Goal: Navigation & Orientation: Find specific page/section

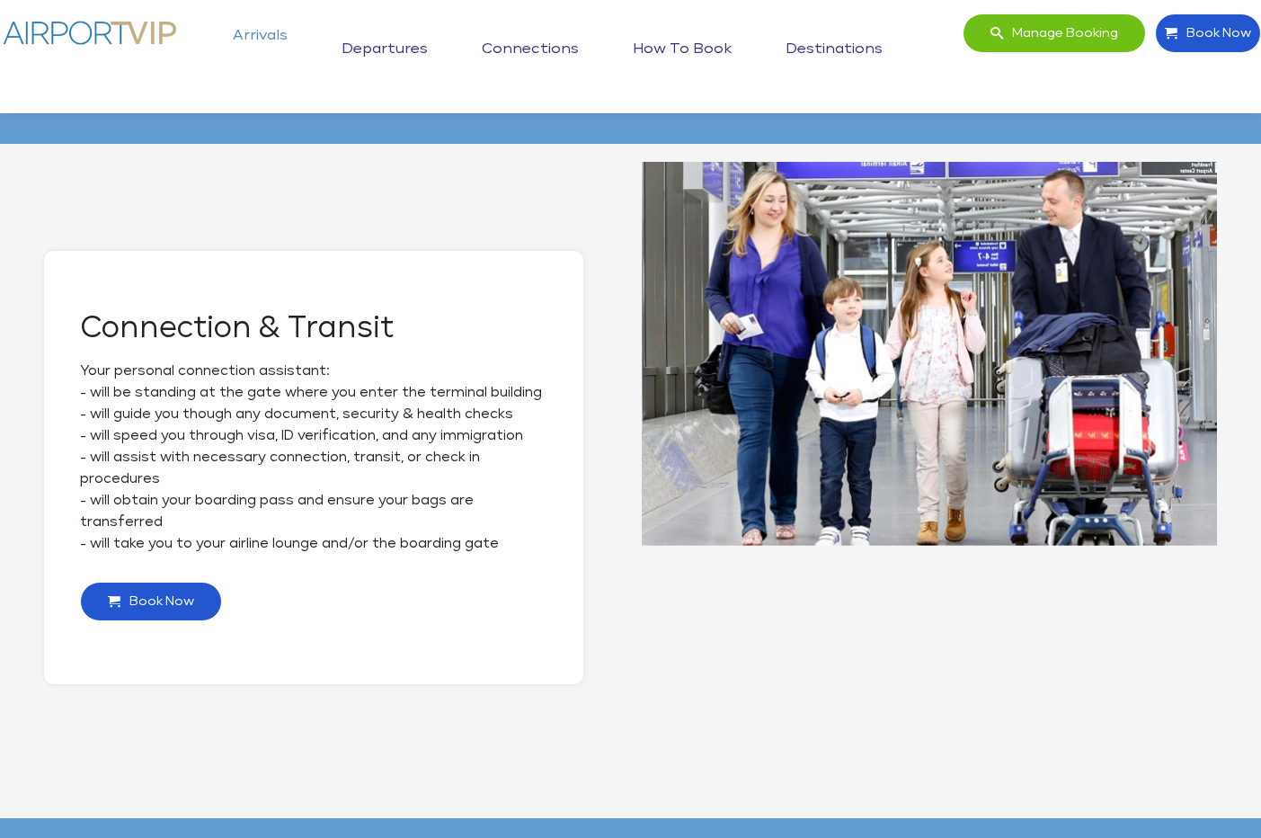
scroll to position [1376, 0]
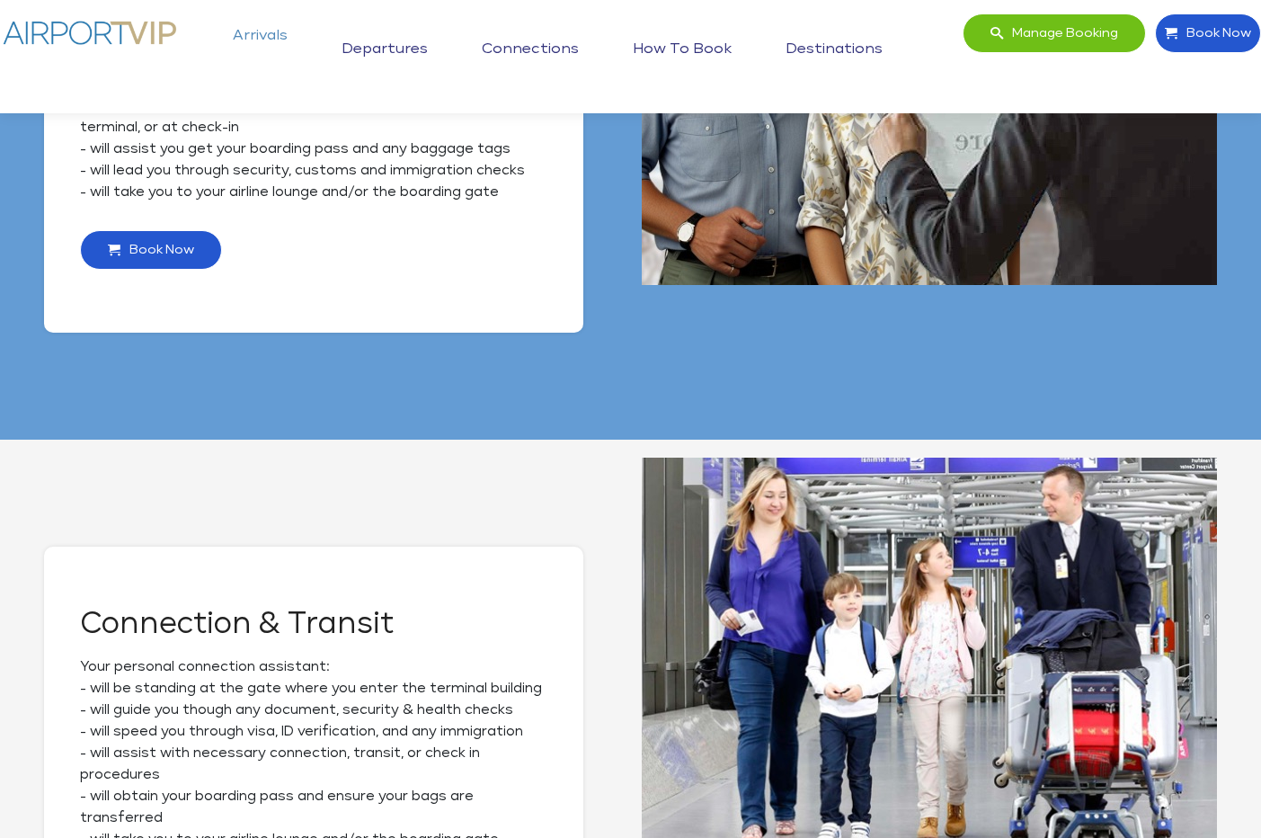
click at [608, 722] on div "Connection & Transit Your personal connection assistant: - will be standing at …" at bounding box center [630, 762] width 1173 height 611
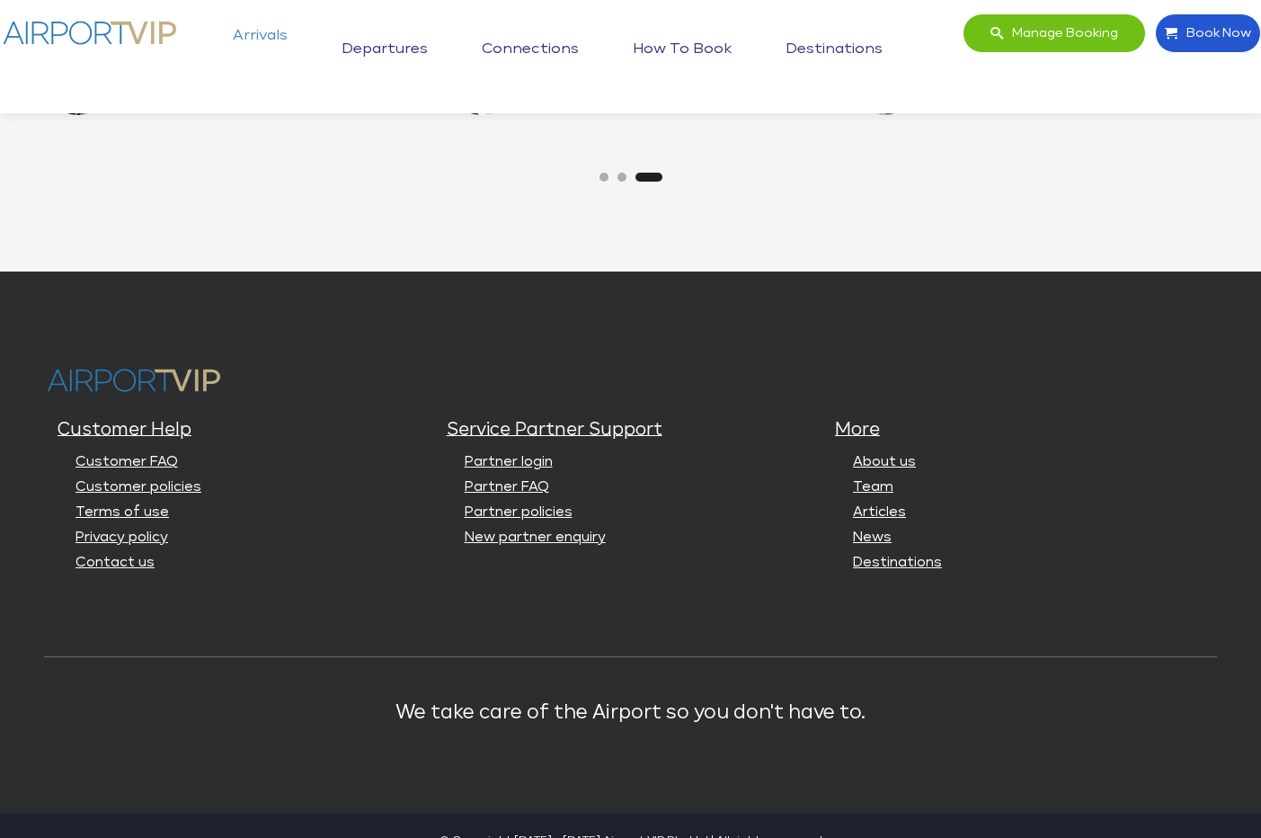
scroll to position [4503, 0]
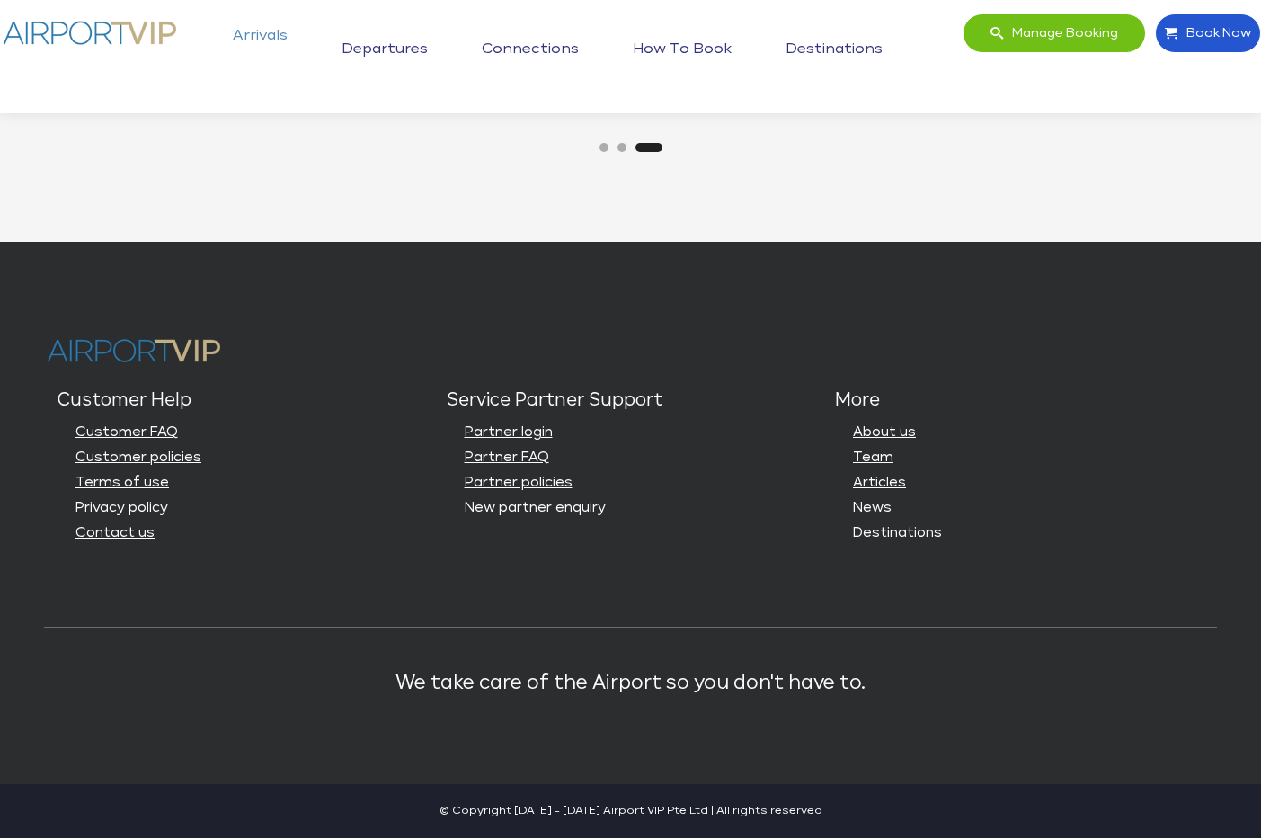
click at [890, 536] on link "Destinations" at bounding box center [897, 532] width 89 height 13
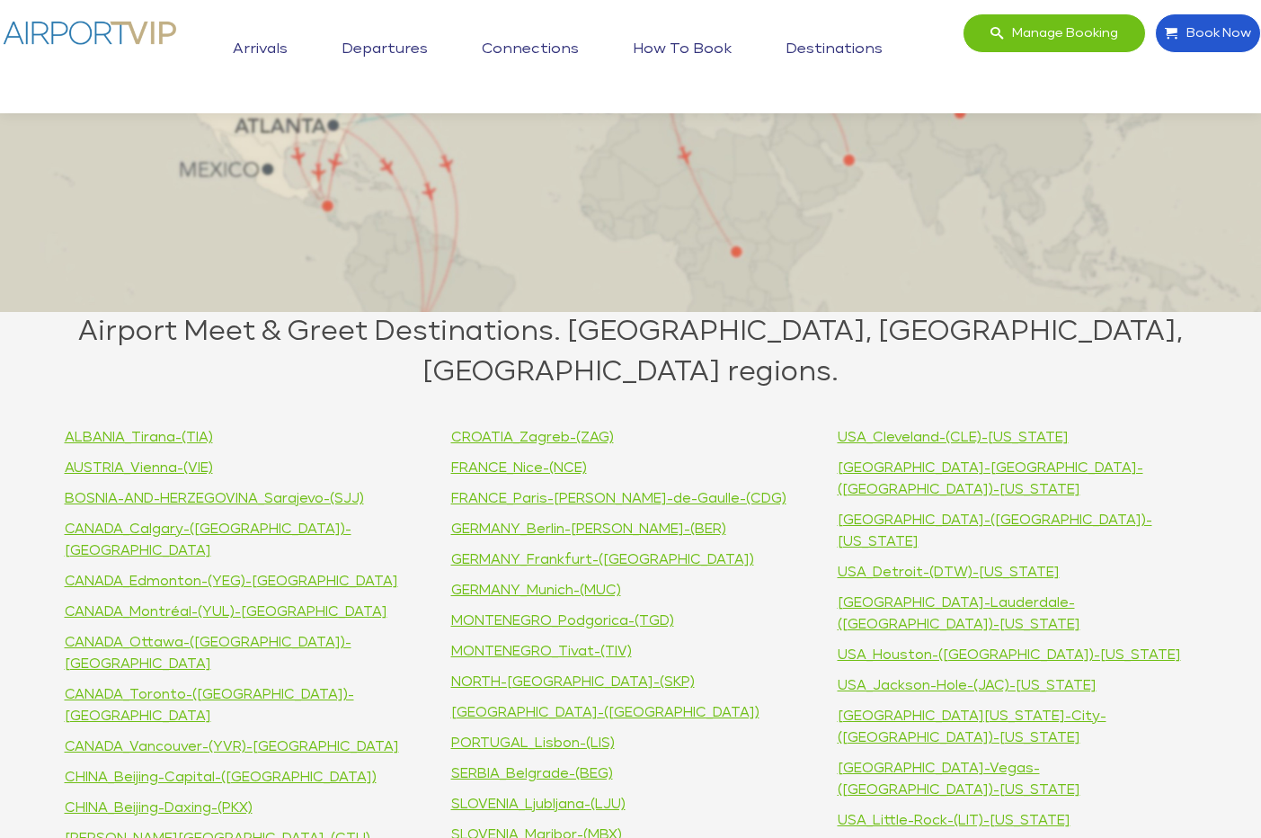
scroll to position [383, 0]
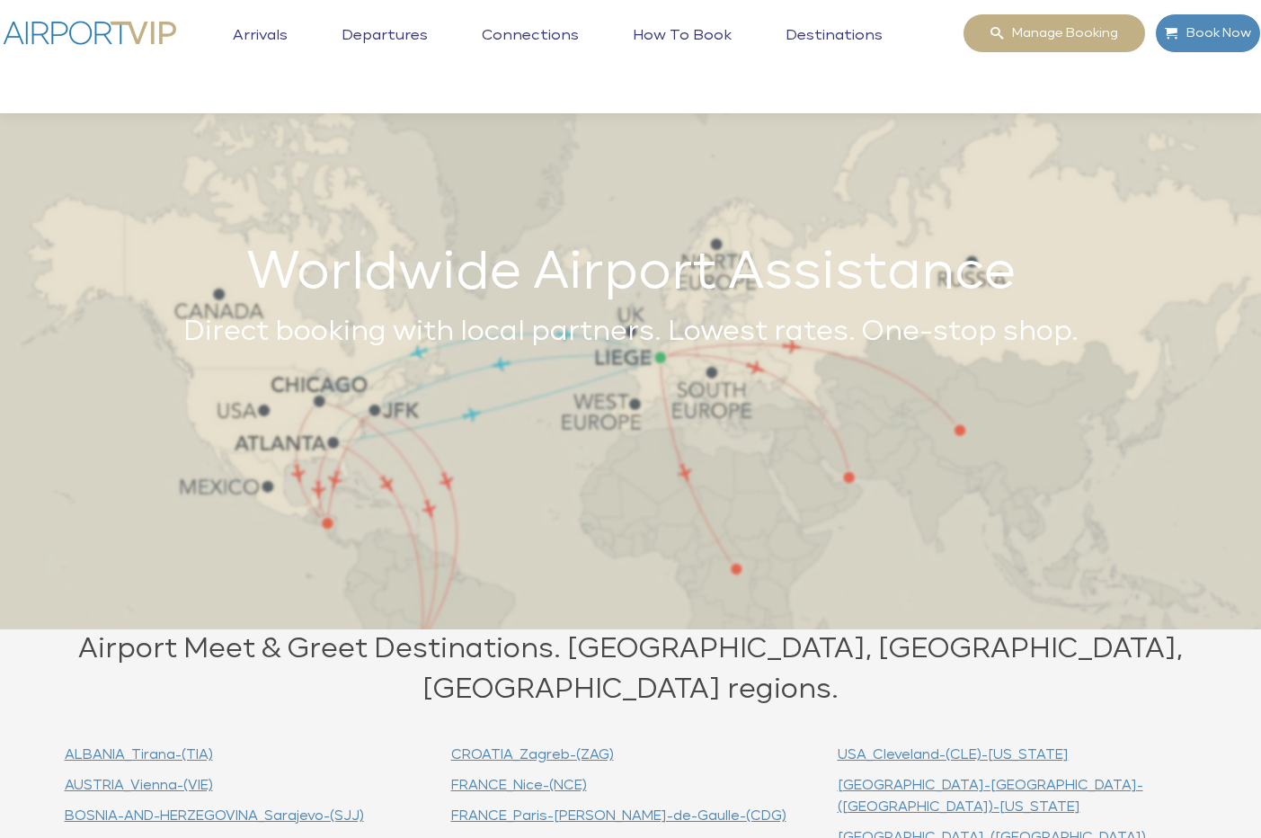
click at [22, 34] on img at bounding box center [90, 32] width 180 height 39
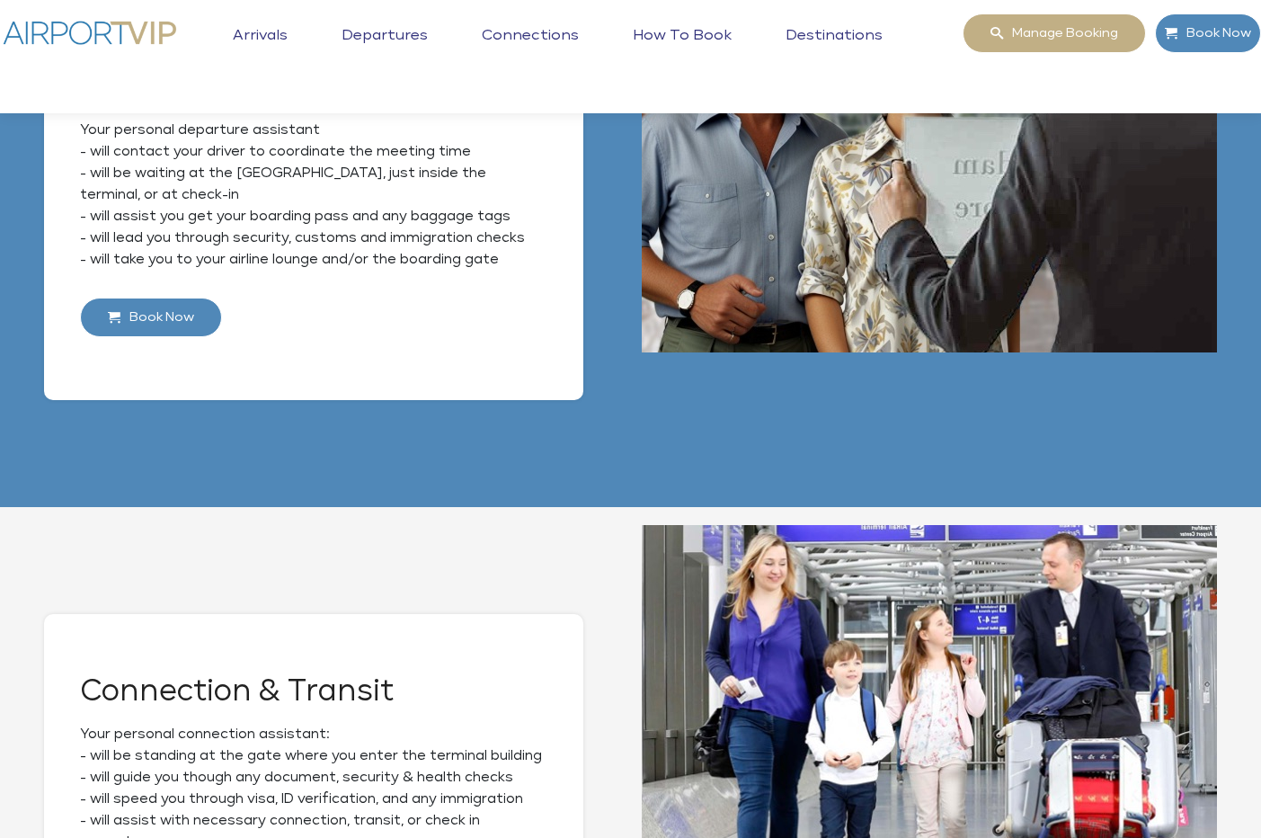
scroll to position [1052, 0]
